Goal: Contribute content

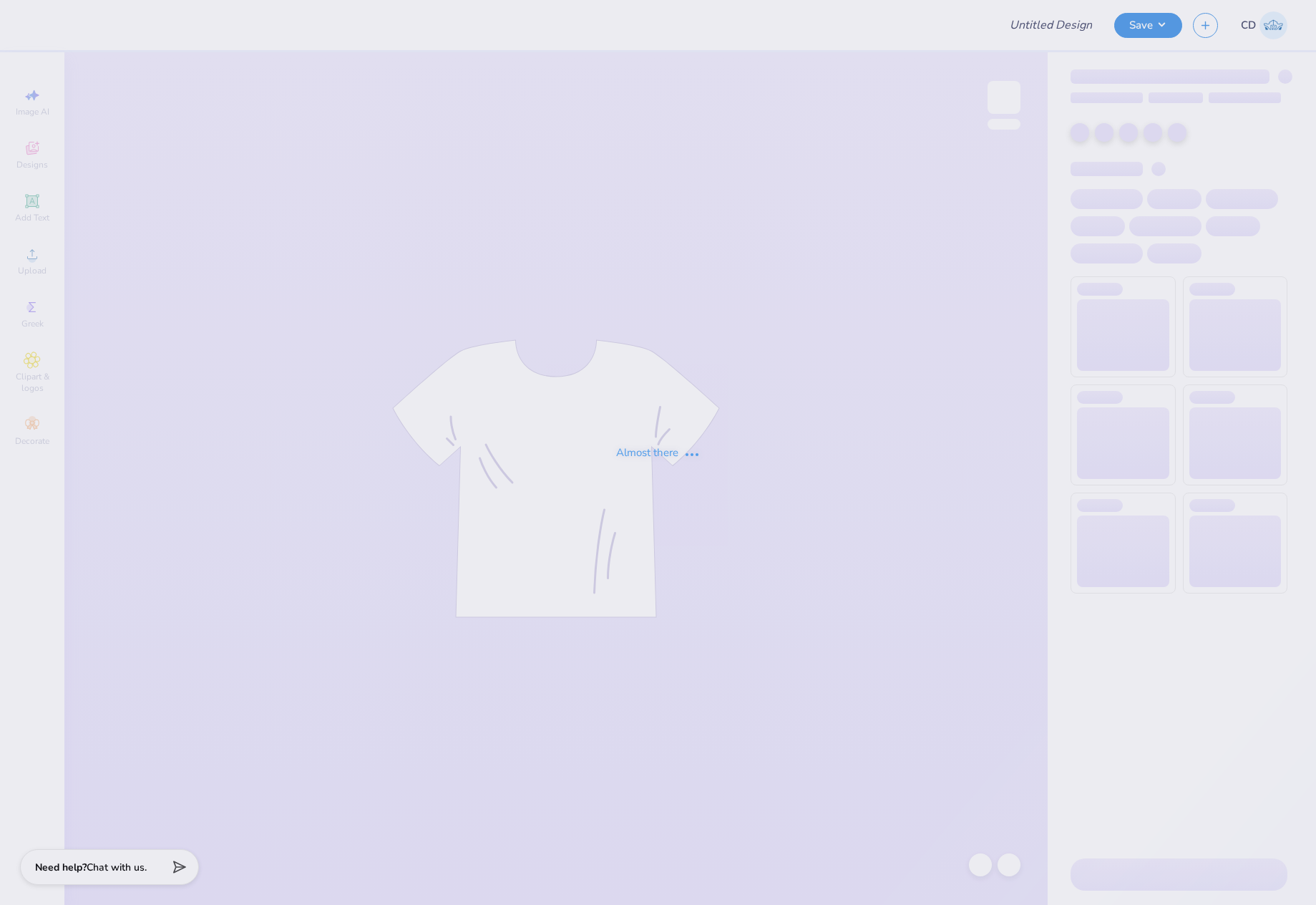
type input "Phi Mu Parents Weekend Final"
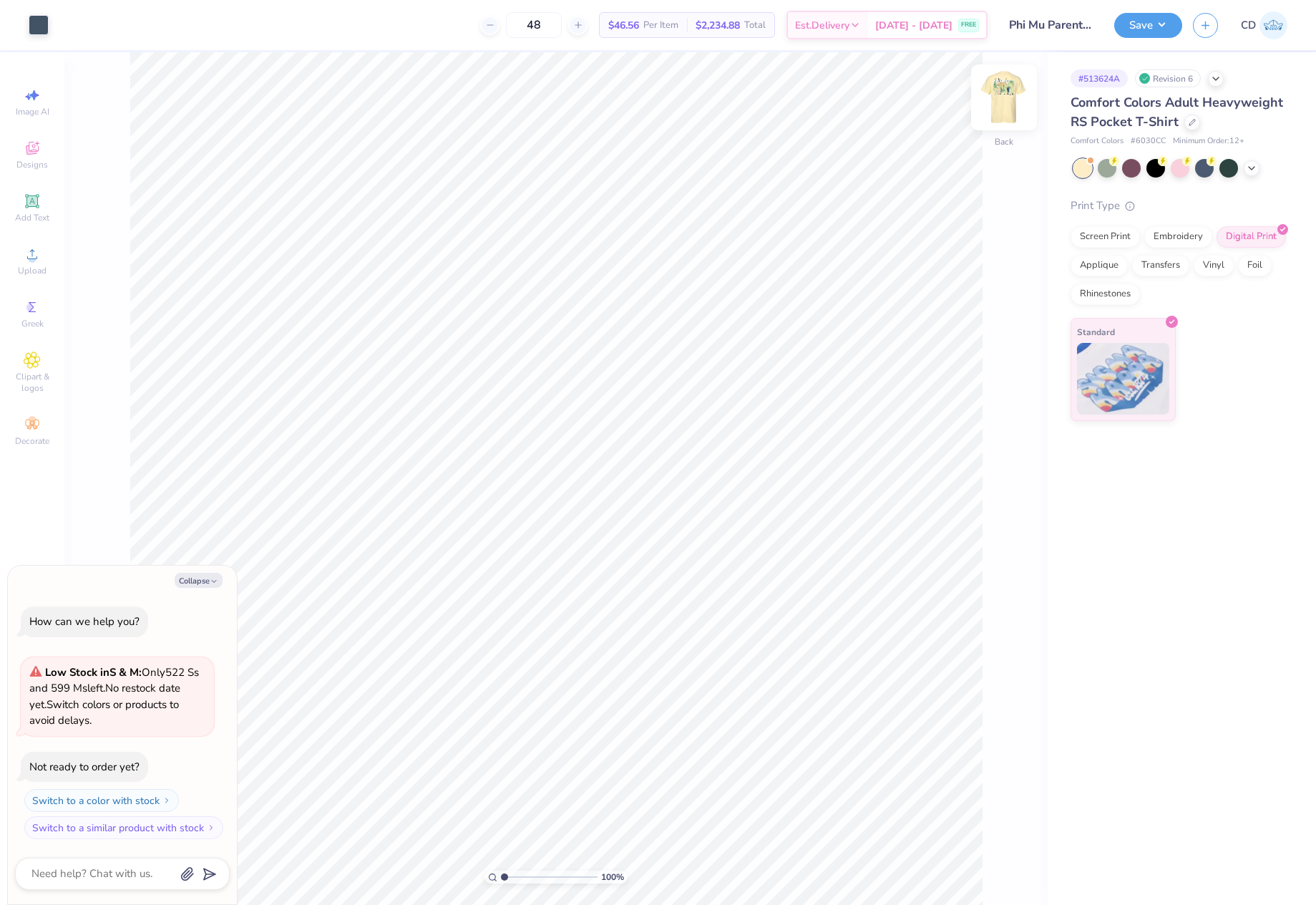
click at [996, 103] on img at bounding box center [1004, 98] width 57 height 57
click at [43, 256] on div "Upload" at bounding box center [32, 260] width 50 height 42
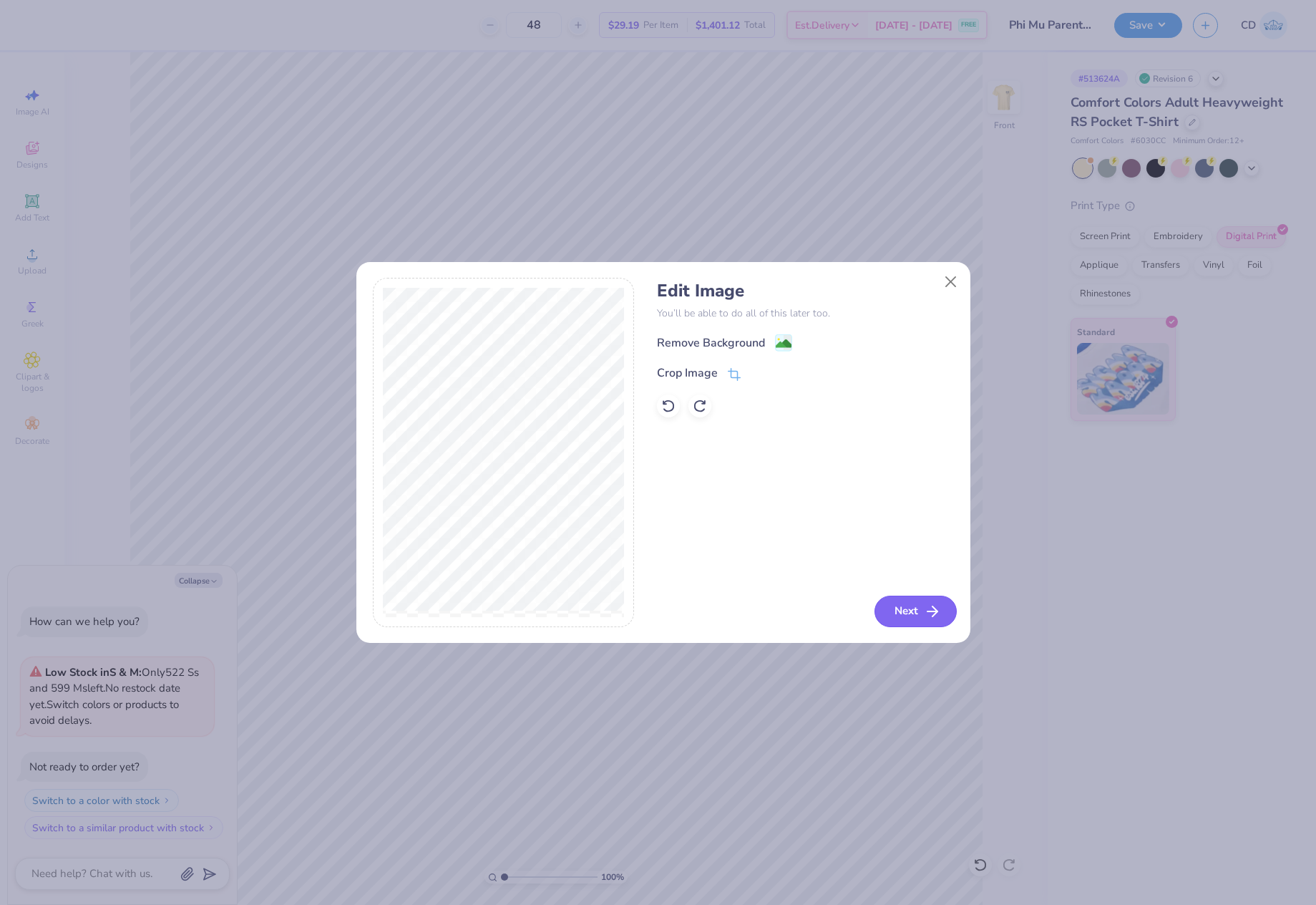
click at [924, 606] on icon "button" at bounding box center [933, 611] width 17 height 17
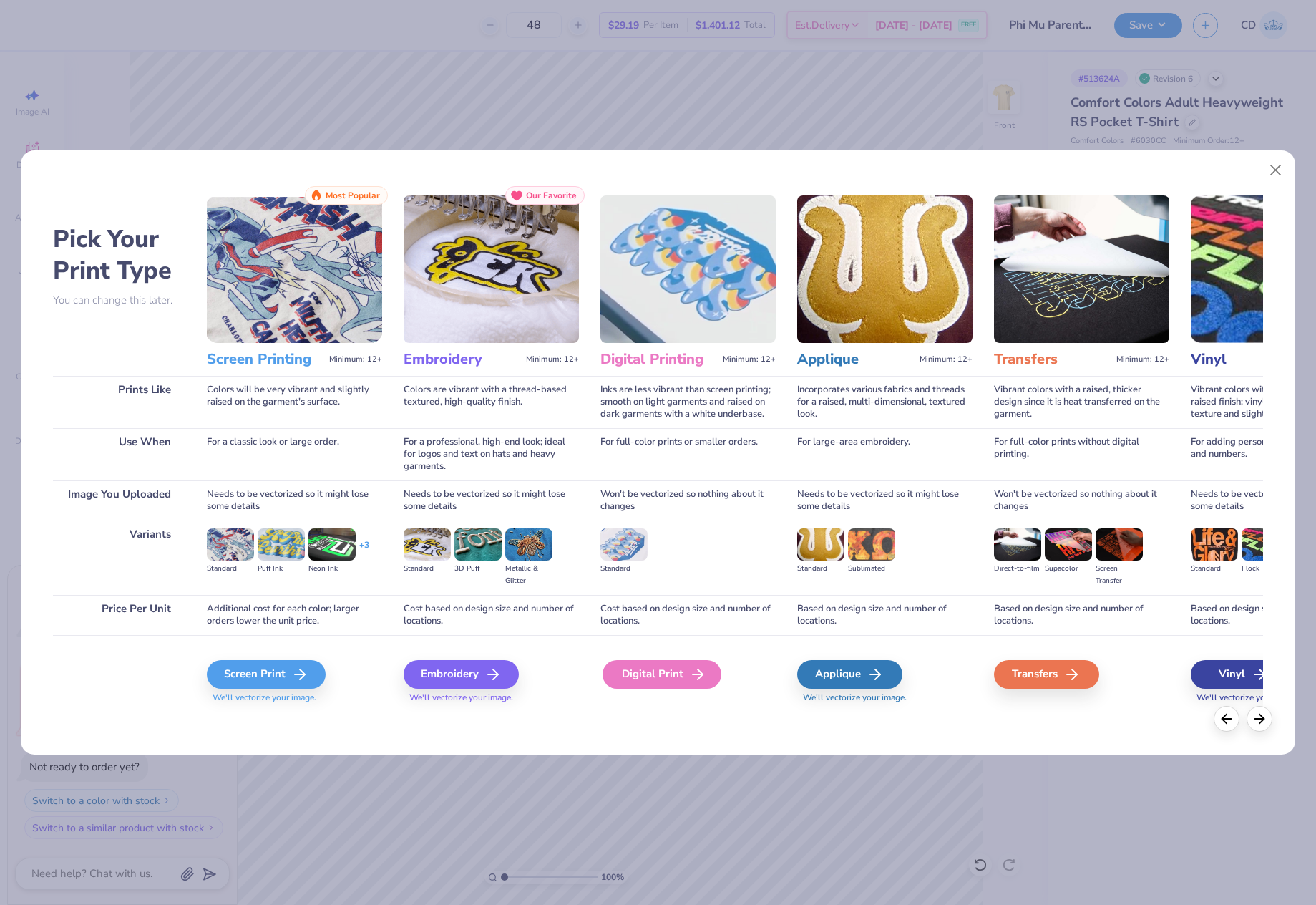
click at [667, 674] on div "Digital Print" at bounding box center [662, 674] width 119 height 29
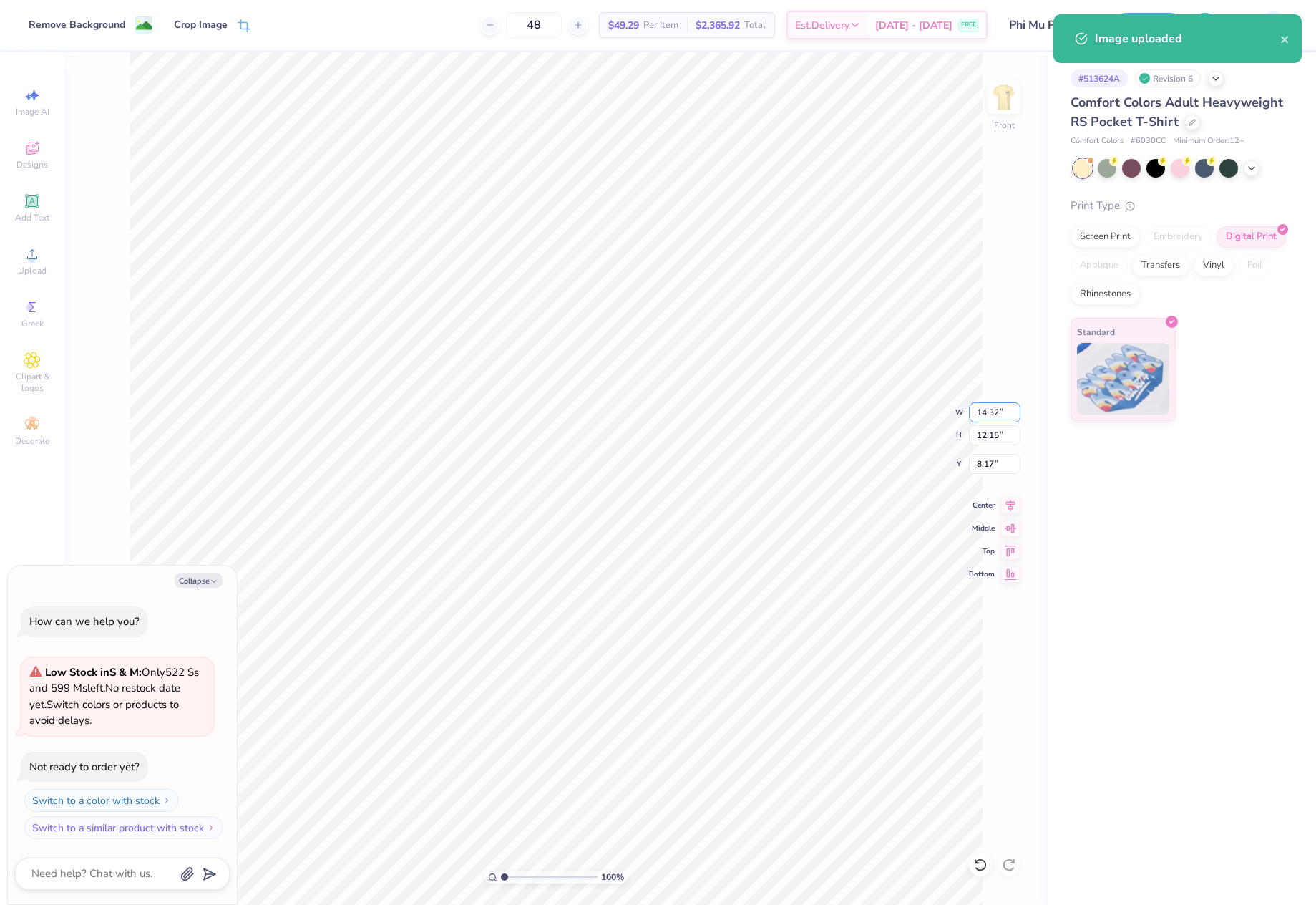
drag, startPoint x: 975, startPoint y: 414, endPoint x: 1022, endPoint y: 416, distance: 47.0
click at [1022, 416] on div "100 % Front W 14.32 14.32 " H 12.15 12.15 " Y 8.17 8.17 " Center Middle Top Bot…" at bounding box center [556, 479] width 983 height 853
type textarea "x"
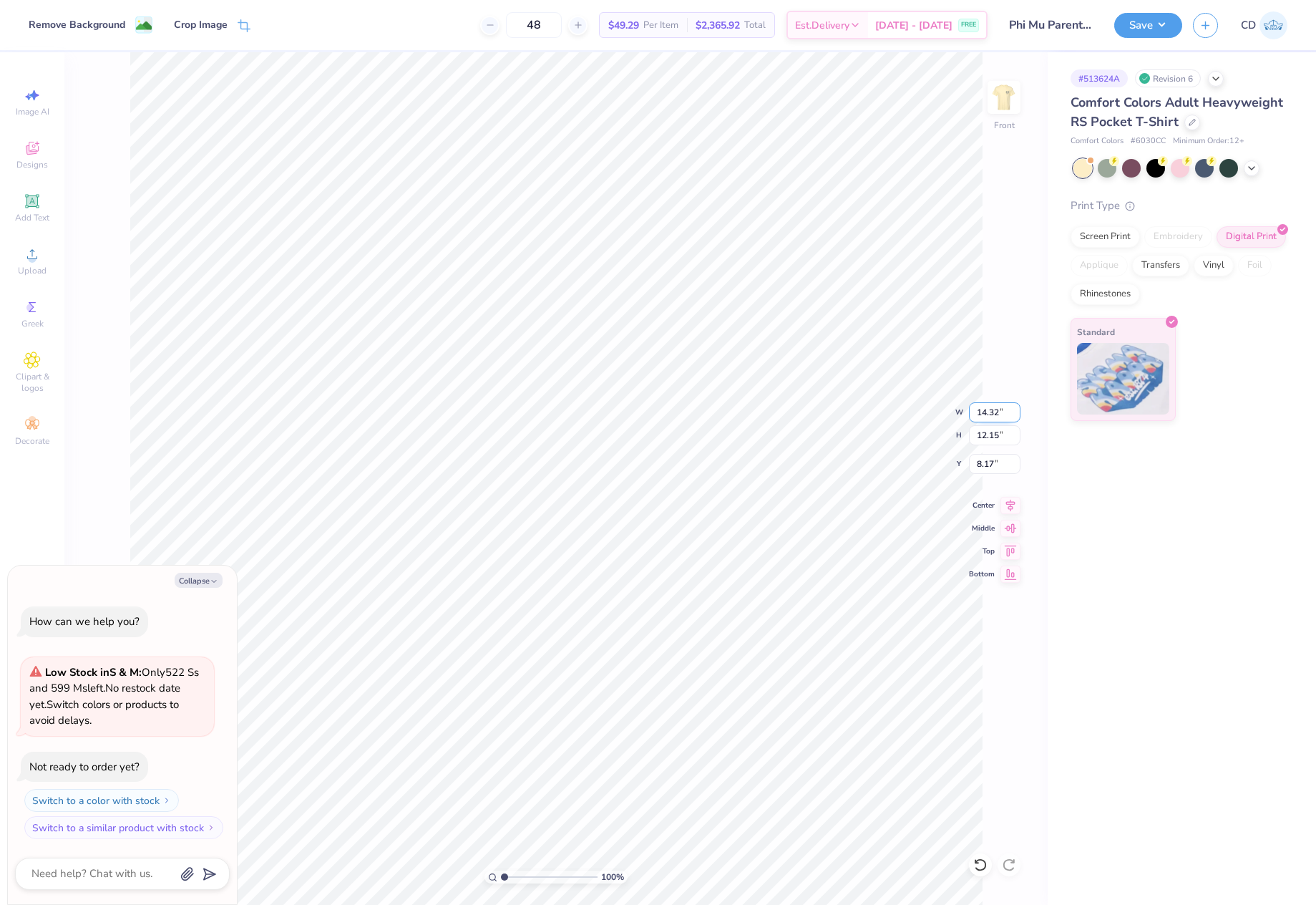
drag, startPoint x: 975, startPoint y: 410, endPoint x: 1000, endPoint y: 409, distance: 25.0
click at [1000, 409] on input "14.32" at bounding box center [995, 412] width 52 height 20
type input "12"
type textarea "x"
type input "12.00"
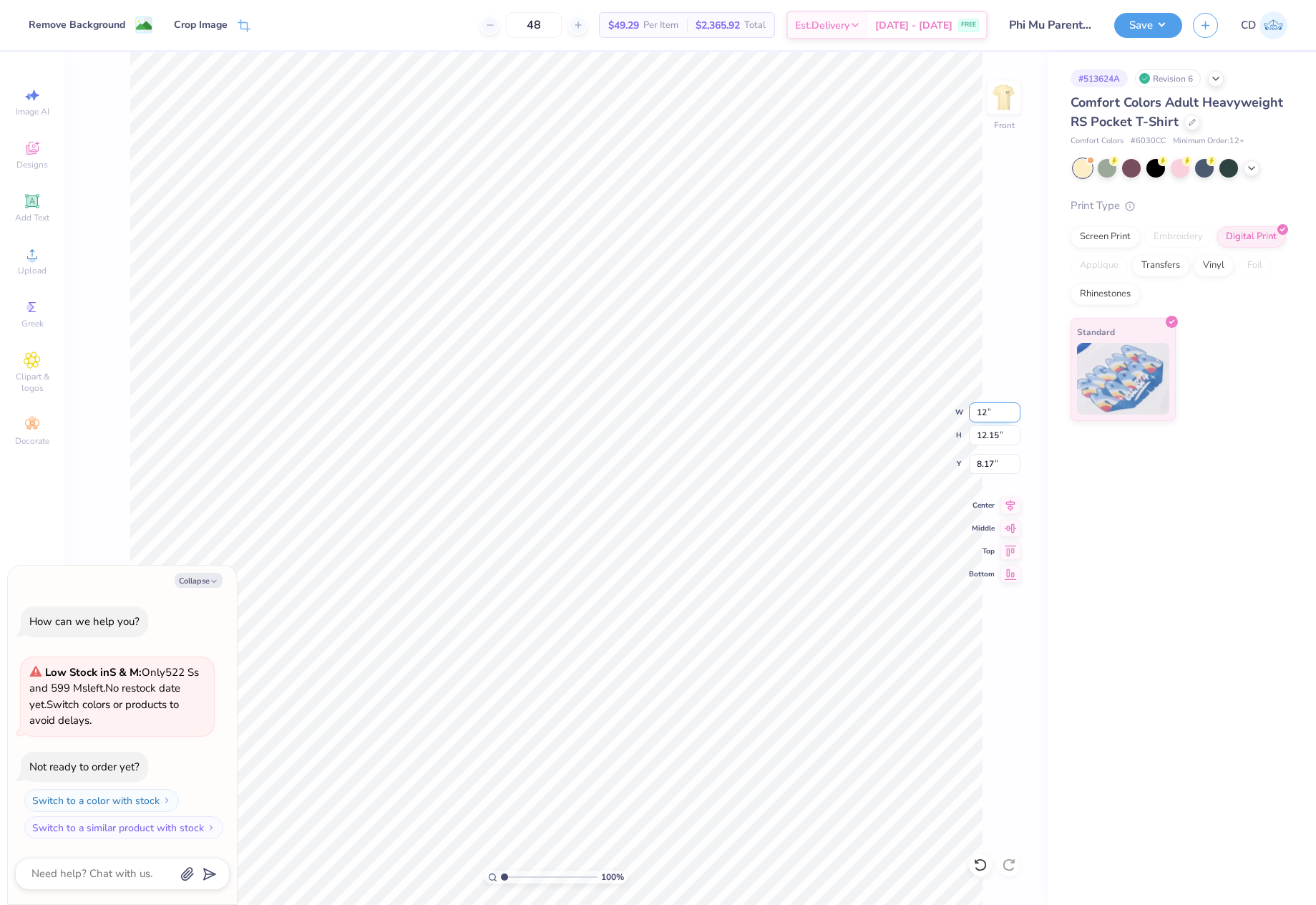
type input "10.18"
drag, startPoint x: 975, startPoint y: 463, endPoint x: 998, endPoint y: 463, distance: 23.0
click at [998, 463] on input "9.16" at bounding box center [995, 464] width 52 height 20
type input "3"
type textarea "x"
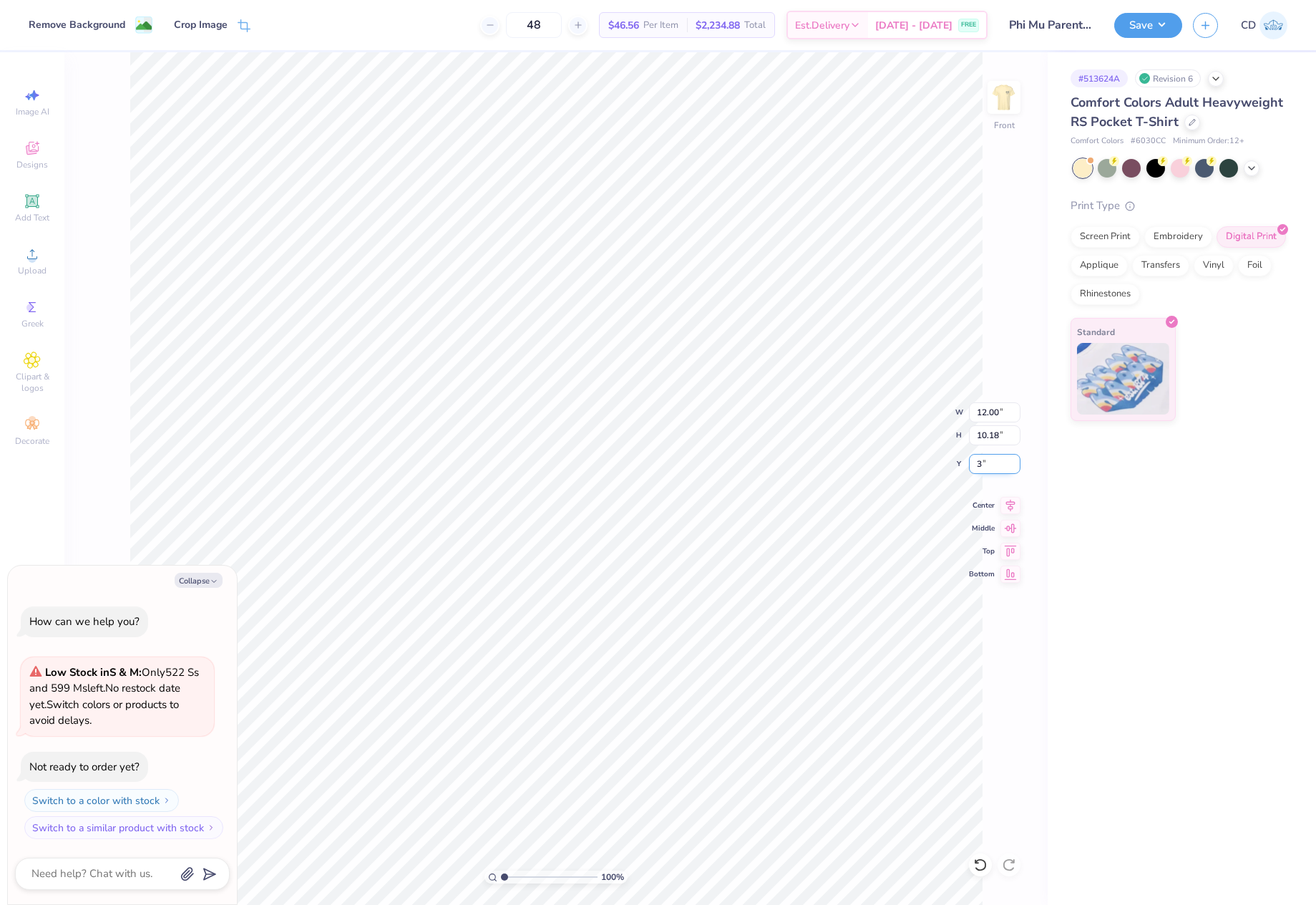
type input "3.00"
click at [1137, 21] on button "Save" at bounding box center [1149, 24] width 68 height 25
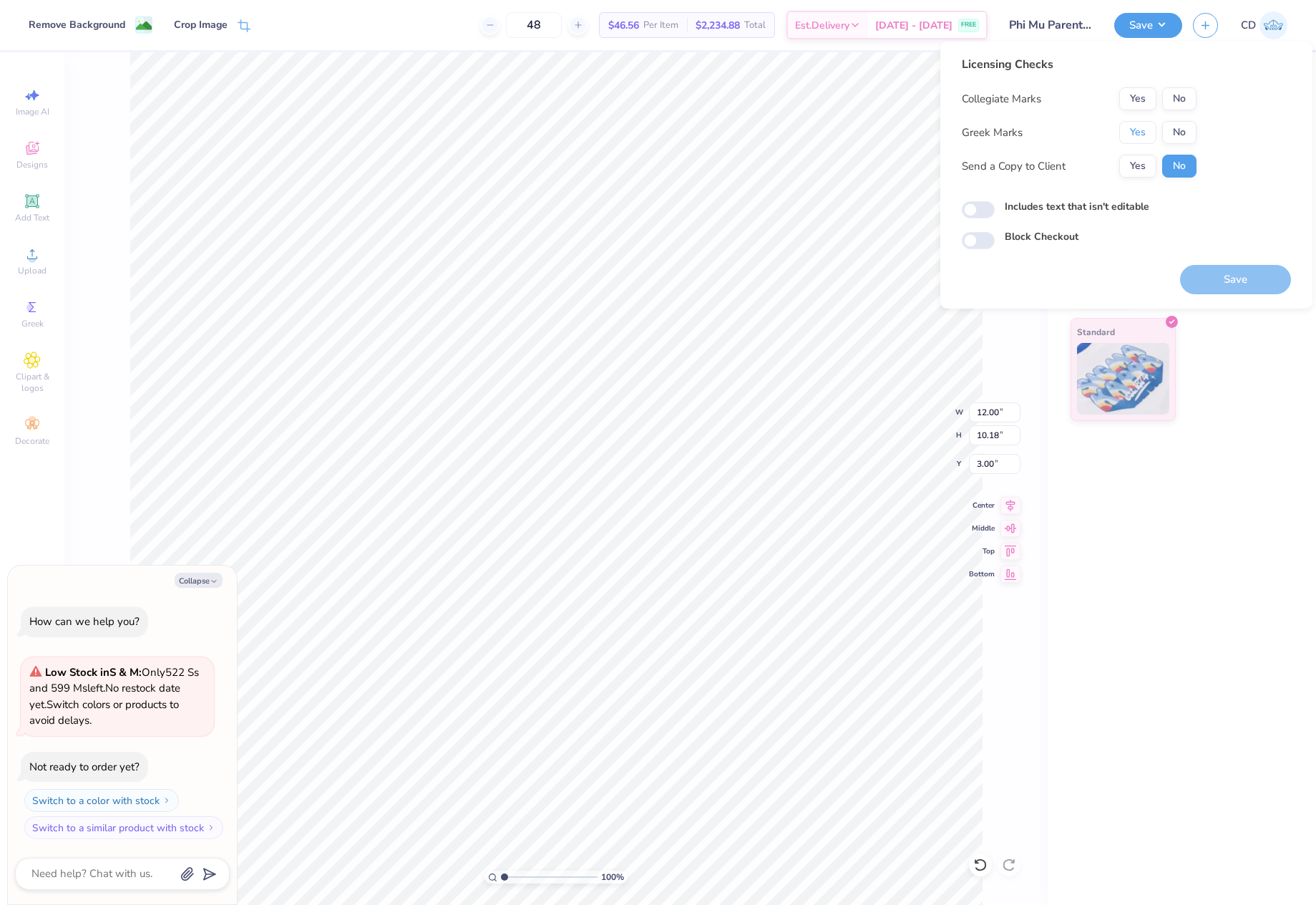
drag, startPoint x: 1141, startPoint y: 131, endPoint x: 1163, endPoint y: 121, distance: 24.2
click at [1142, 131] on button "Yes" at bounding box center [1137, 132] width 37 height 23
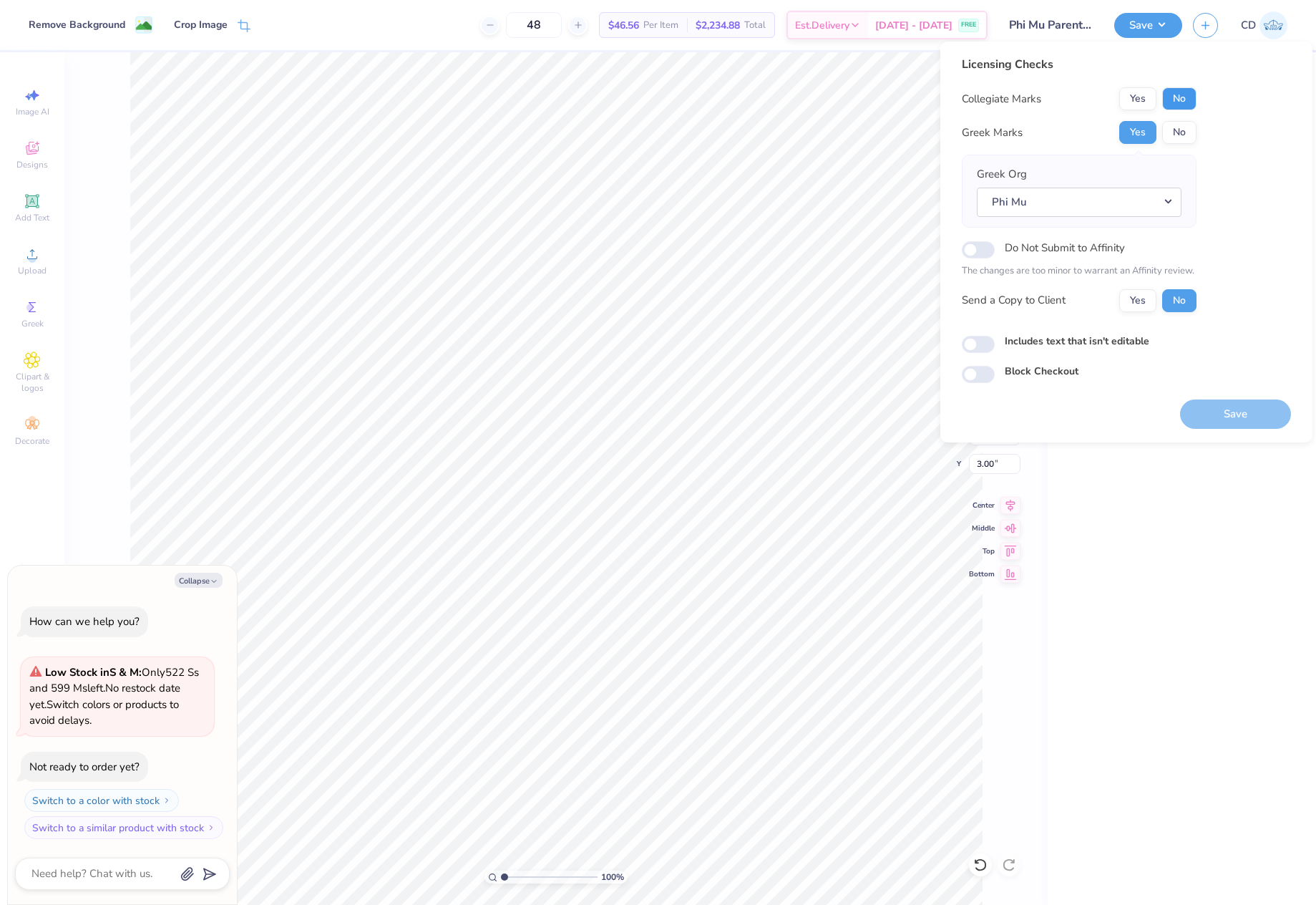
click at [1178, 103] on button "No" at bounding box center [1179, 98] width 34 height 23
type textarea "x"
click at [985, 344] on input "Includes text that isn't editable" at bounding box center [978, 345] width 33 height 17
checkbox input "true"
click at [1244, 402] on button "Save" at bounding box center [1236, 414] width 111 height 29
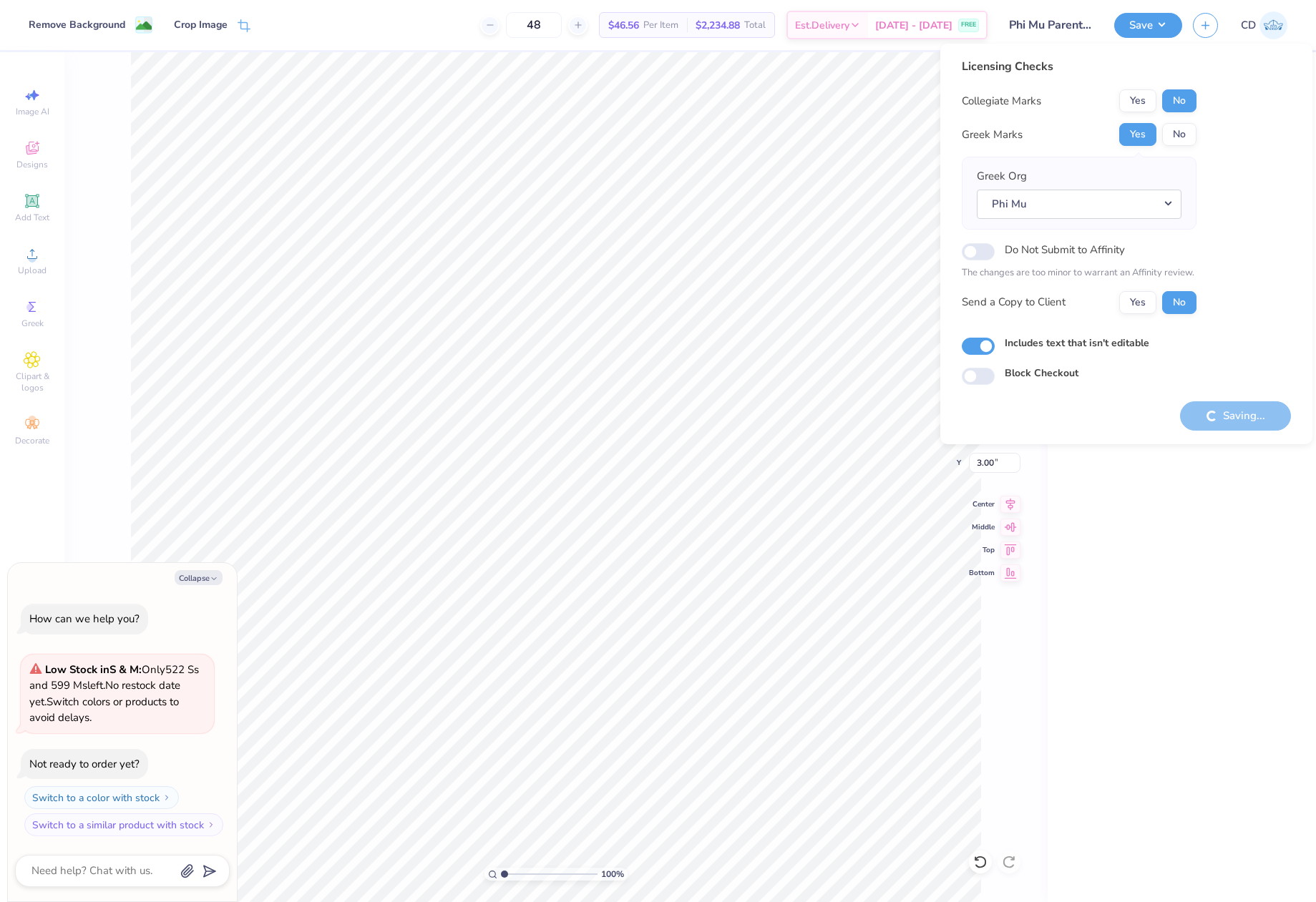
type textarea "x"
